Goal: Navigation & Orientation: Understand site structure

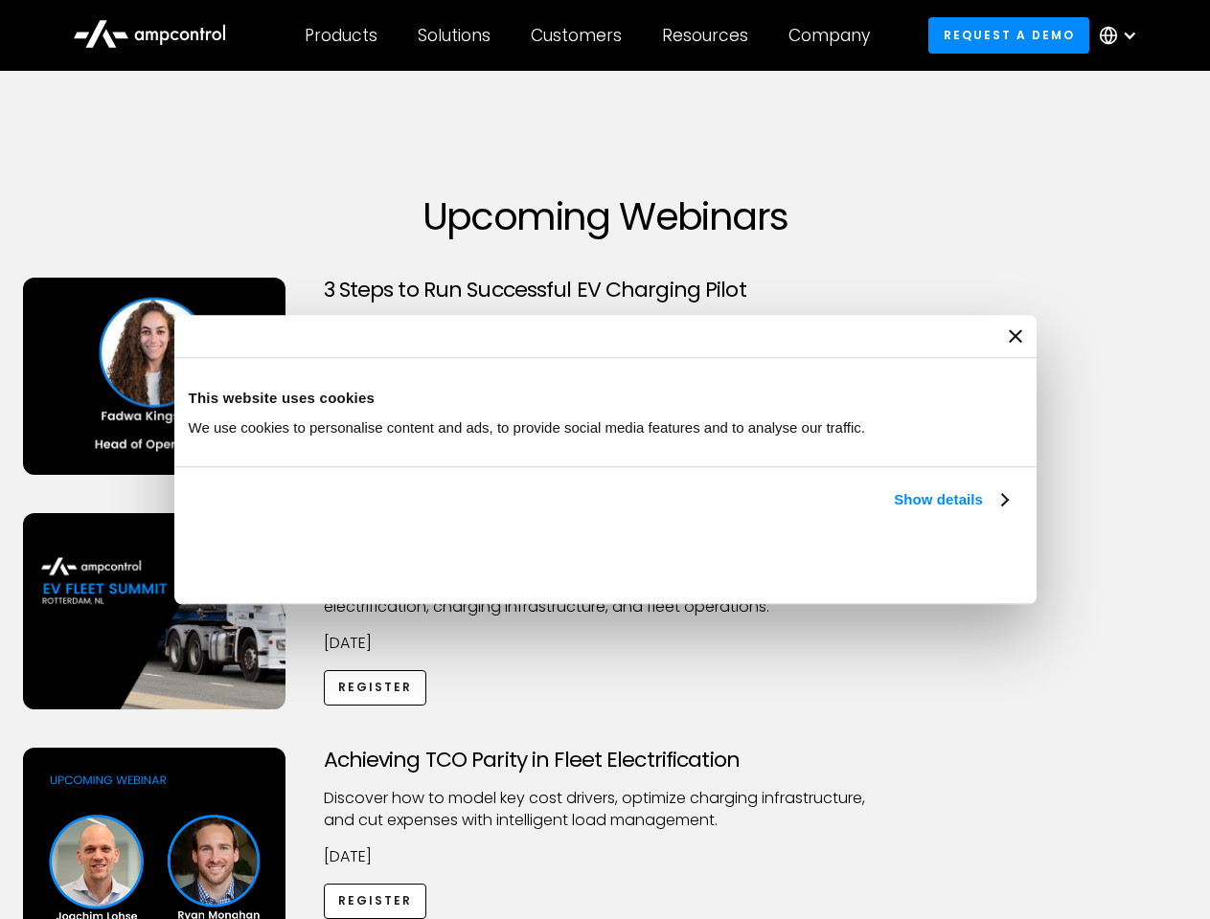
click at [894, 511] on link "Show details" at bounding box center [950, 499] width 113 height 23
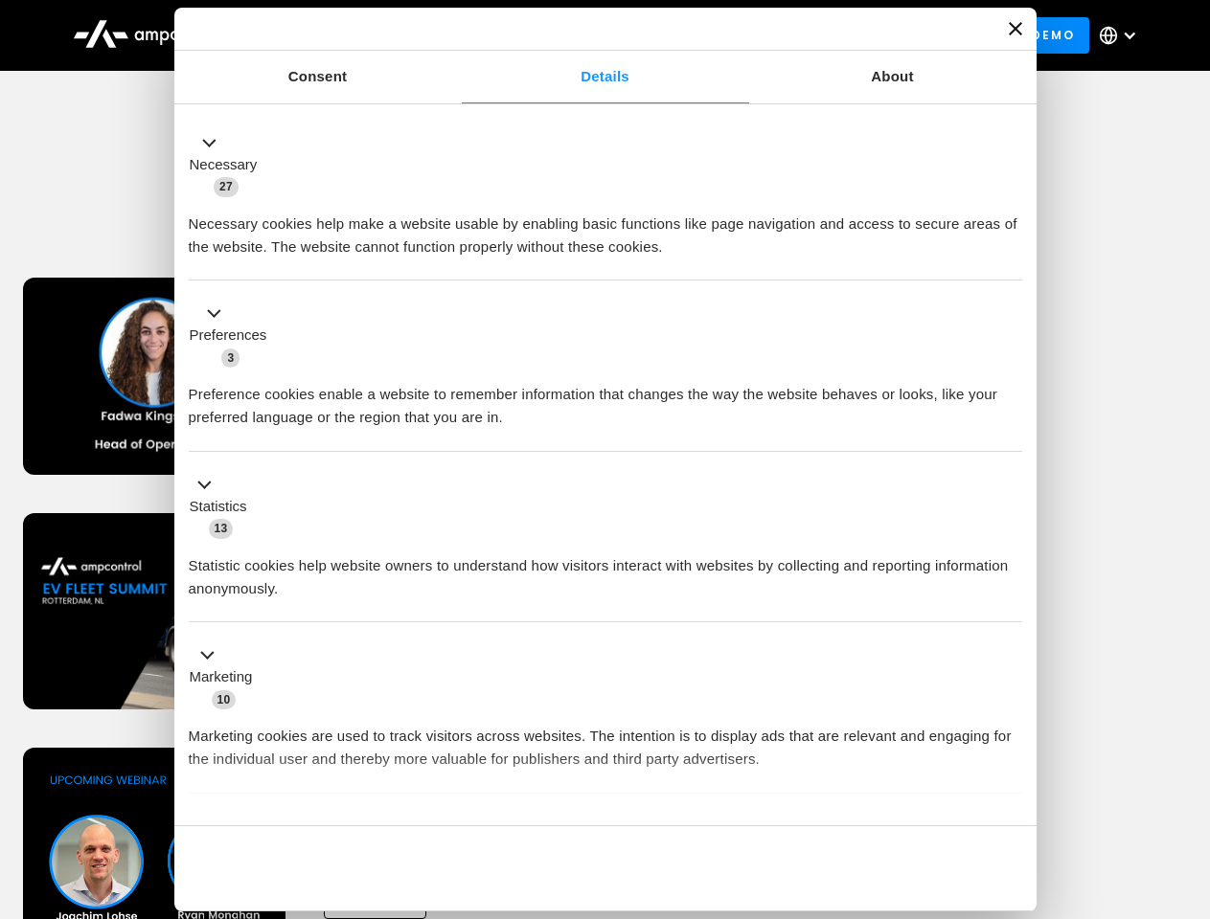
click at [1010, 624] on li "Statistics 13 Statistic cookies help website owners to understand how visitors …" at bounding box center [605, 537] width 833 height 171
click at [1189, 772] on div "Achieving TCO Parity in Fleet Electrification Discover how to model key cost dr…" at bounding box center [605, 898] width 1203 height 301
click at [589, 35] on div "Customers" at bounding box center [576, 35] width 91 height 21
click at [340, 35] on div "Products" at bounding box center [341, 35] width 73 height 21
click at [455, 35] on div "Solutions" at bounding box center [454, 35] width 73 height 21
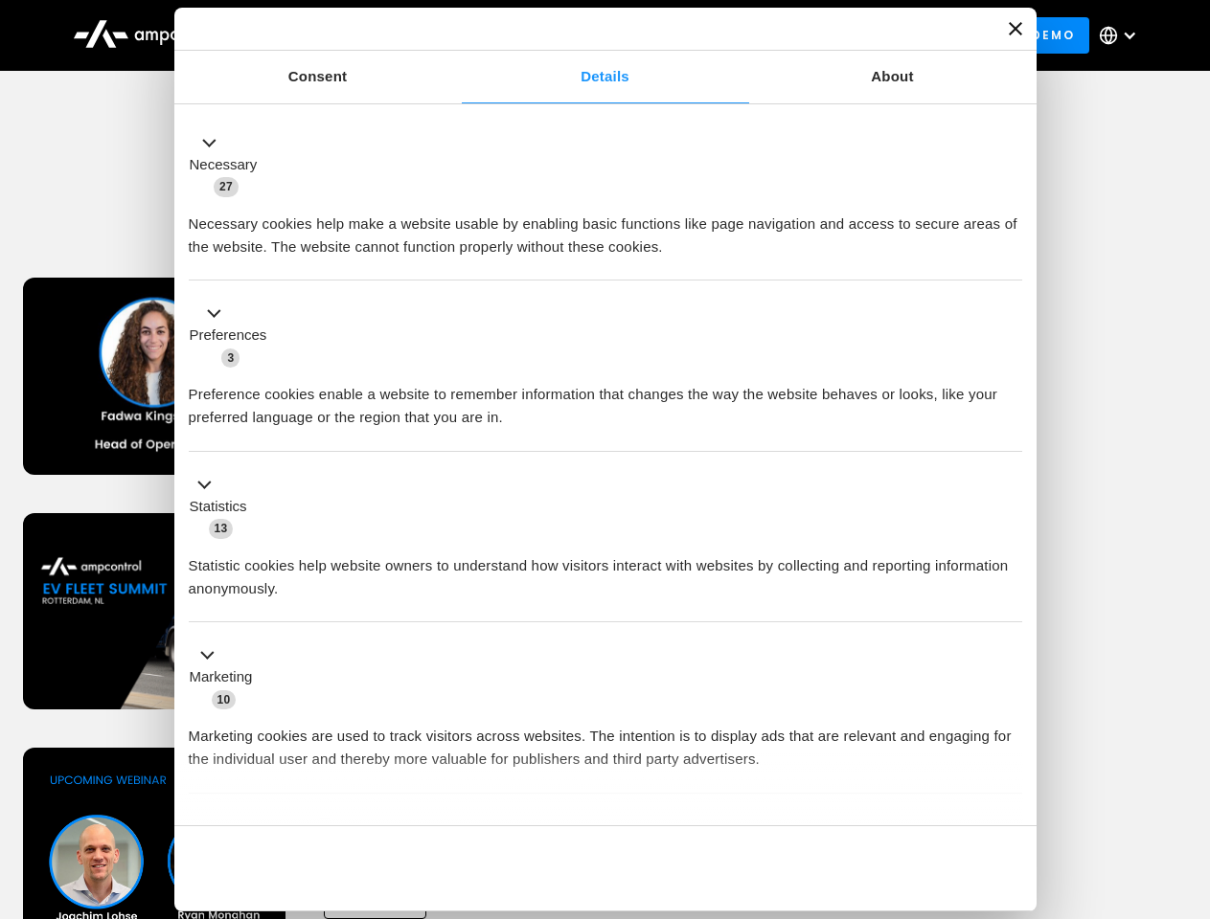
click at [579, 35] on div "Customers" at bounding box center [576, 35] width 91 height 21
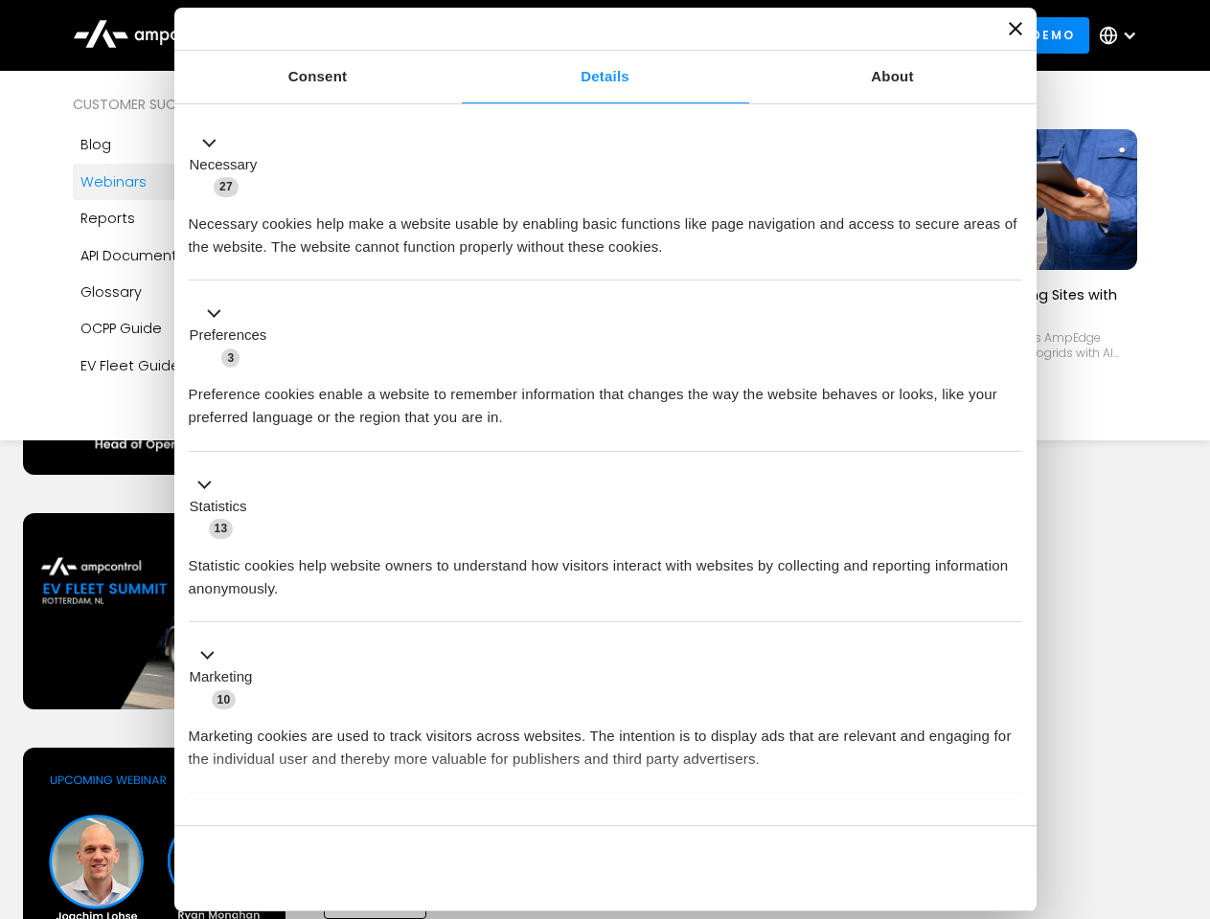
click at [709, 35] on div "Resources" at bounding box center [705, 35] width 86 height 21
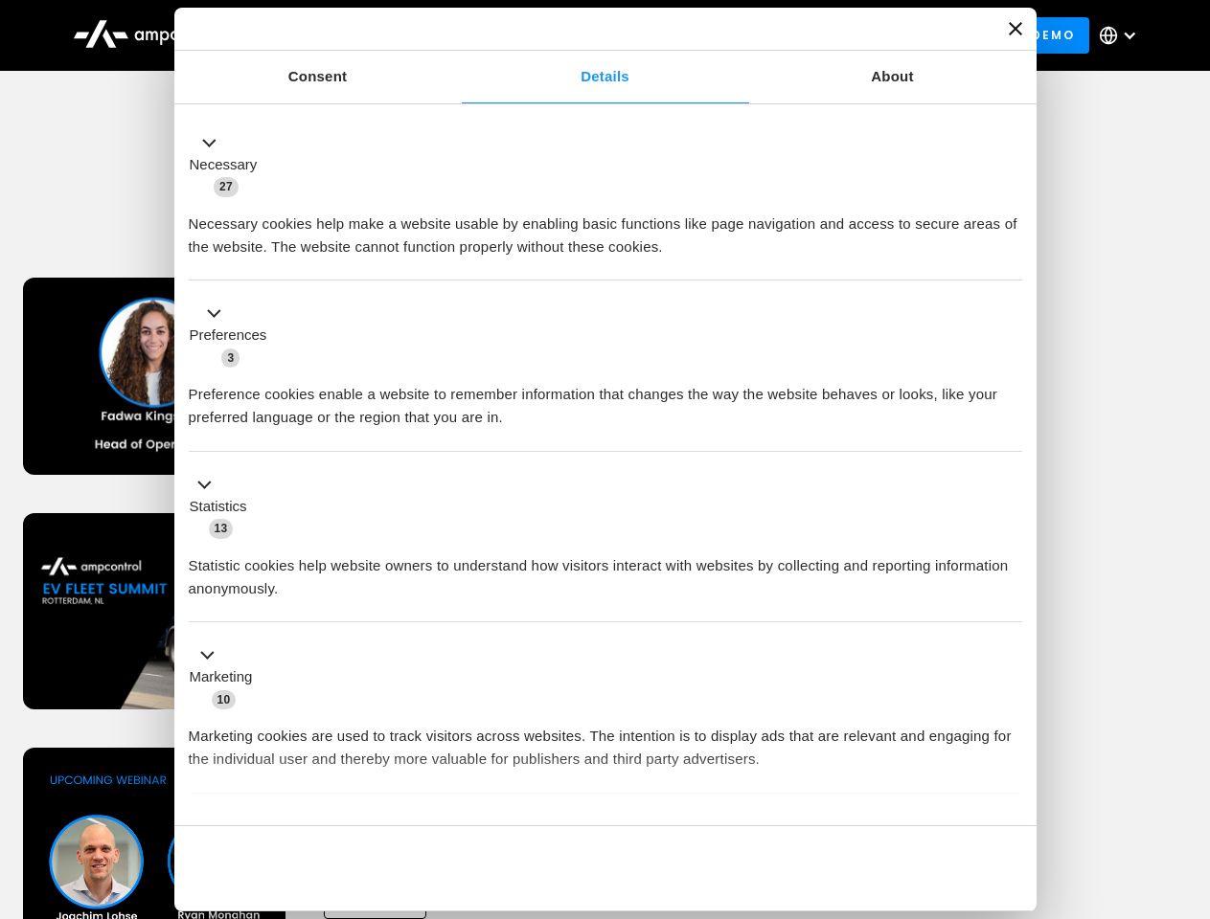
click at [835, 35] on div "Company" at bounding box center [828, 35] width 81 height 21
click at [1123, 35] on div at bounding box center [1129, 35] width 15 height 15
